Goal: Navigation & Orientation: Find specific page/section

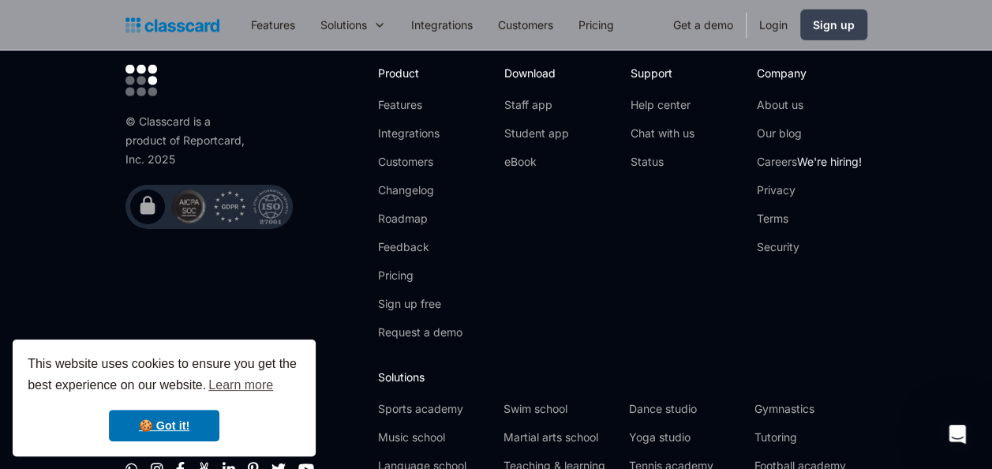
scroll to position [5407, 0]
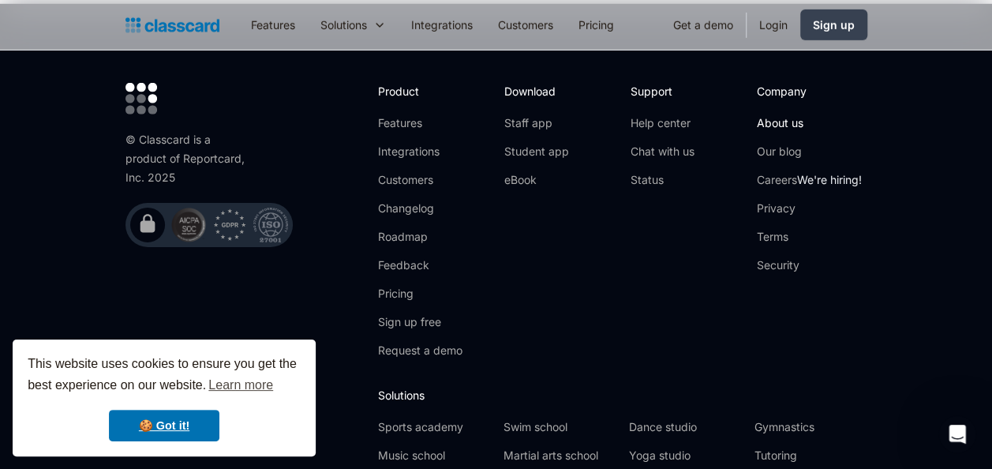
click at [792, 115] on link "About us" at bounding box center [809, 123] width 105 height 16
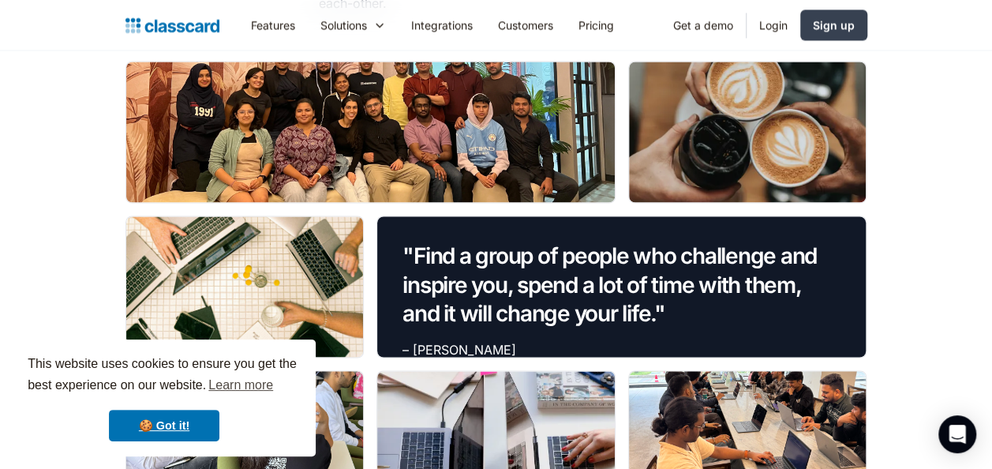
scroll to position [1205, 0]
